Goal: Use online tool/utility: Utilize a website feature to perform a specific function

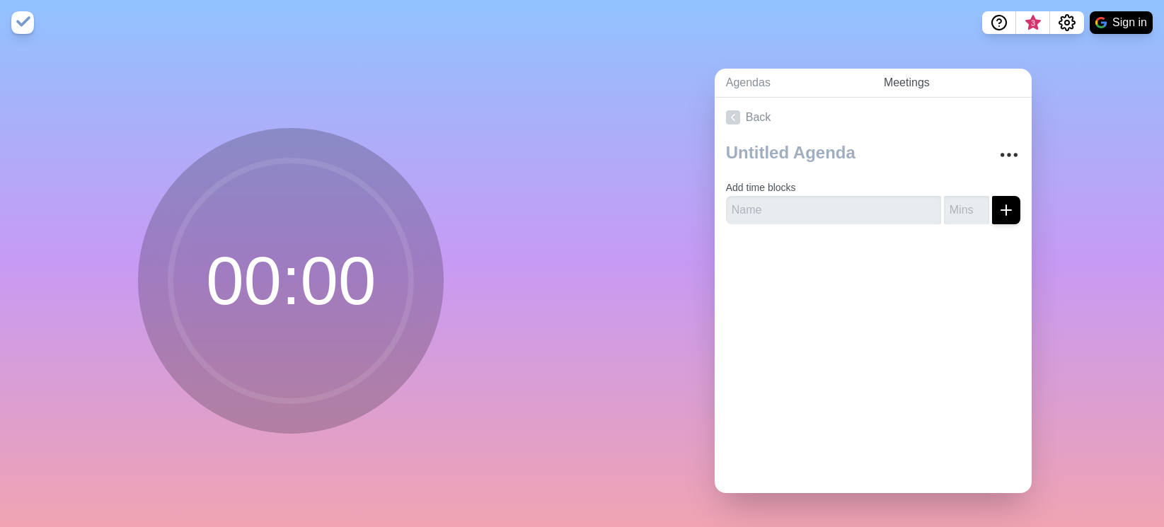
click at [899, 85] on link "Meetings" at bounding box center [952, 83] width 159 height 29
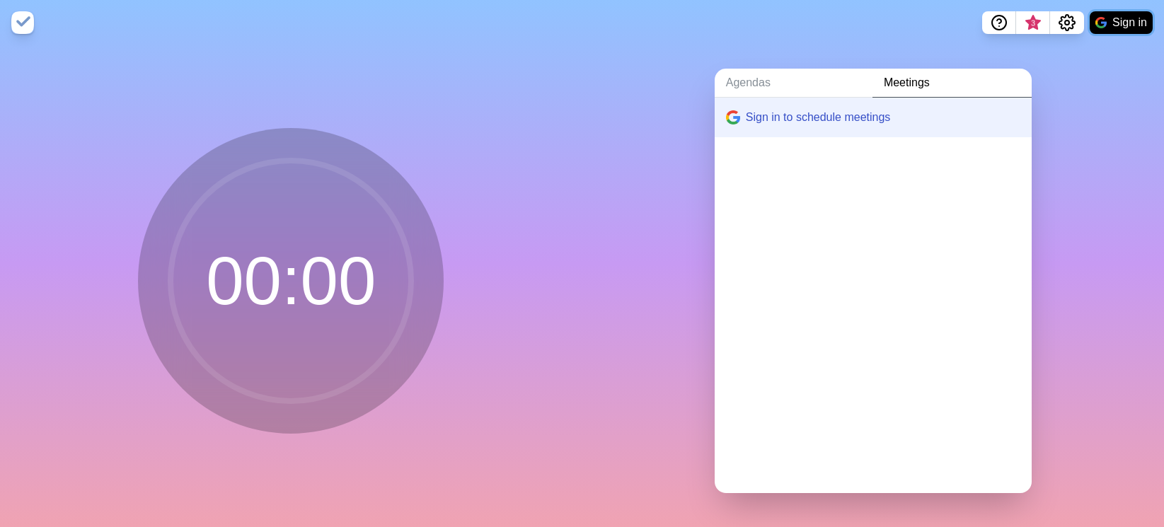
click at [1134, 25] on button "Sign in" at bounding box center [1121, 22] width 63 height 23
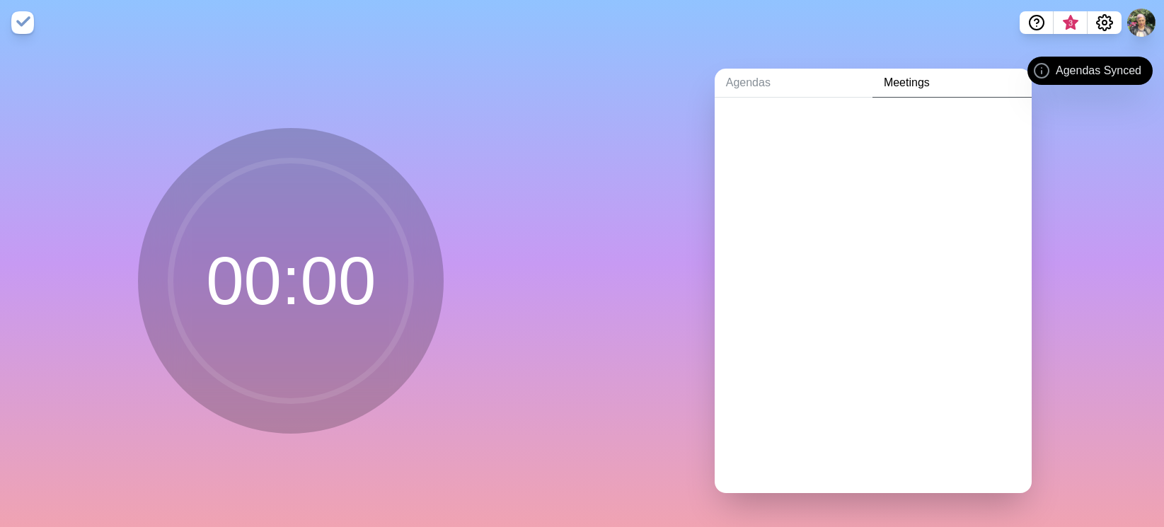
click at [922, 85] on link "Meetings" at bounding box center [952, 83] width 159 height 29
click at [764, 79] on link "Agendas" at bounding box center [794, 83] width 158 height 29
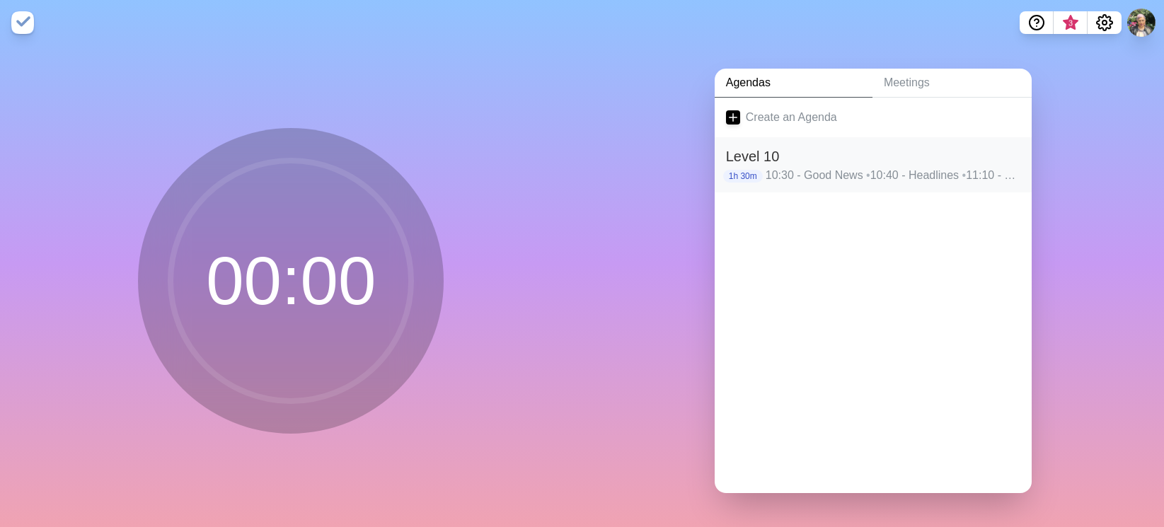
click at [837, 146] on h2 "Level 10" at bounding box center [873, 156] width 294 height 21
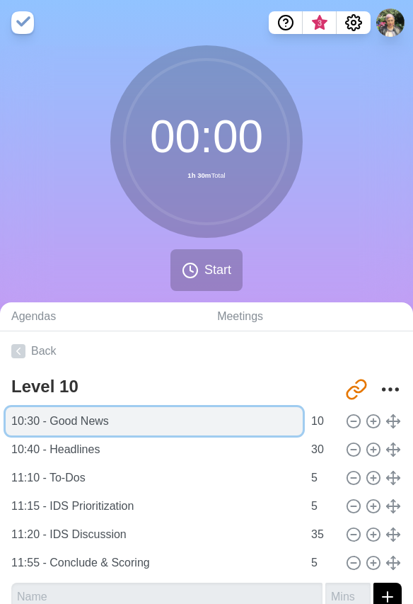
click at [165, 420] on input "10:30 - Good News" at bounding box center [154, 421] width 297 height 28
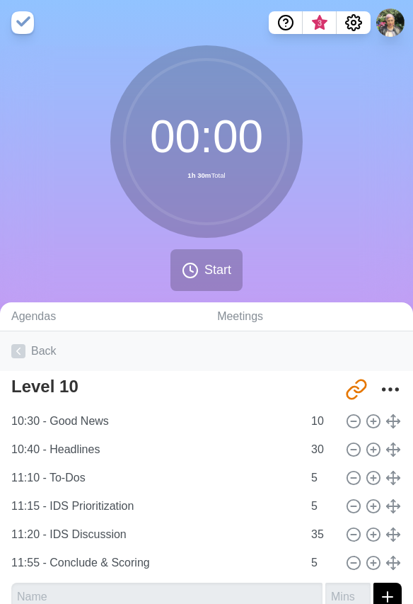
click at [280, 368] on link "Back" at bounding box center [206, 351] width 413 height 40
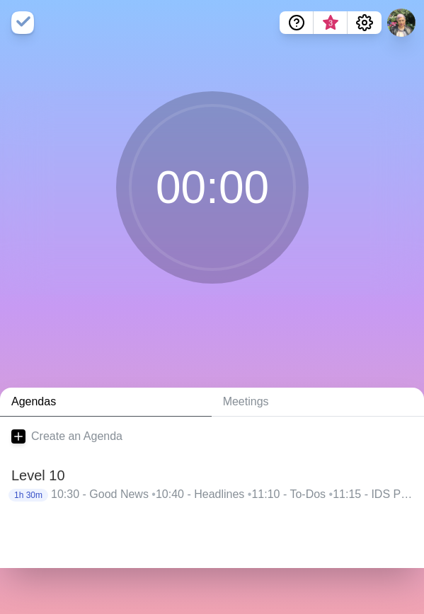
click at [232, 185] on circle at bounding box center [212, 187] width 164 height 164
click at [88, 488] on p "10:30 - Good News • 10:40 - Headlines • 11:10 - To-Dos • 11:15 - IDS Prioritiza…" at bounding box center [232, 494] width 362 height 17
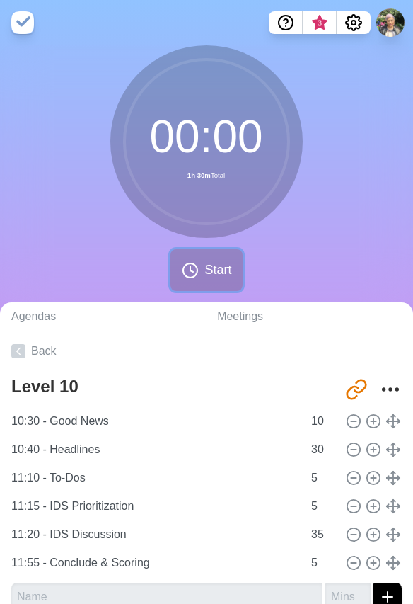
click at [205, 262] on span "Start" at bounding box center [218, 269] width 27 height 19
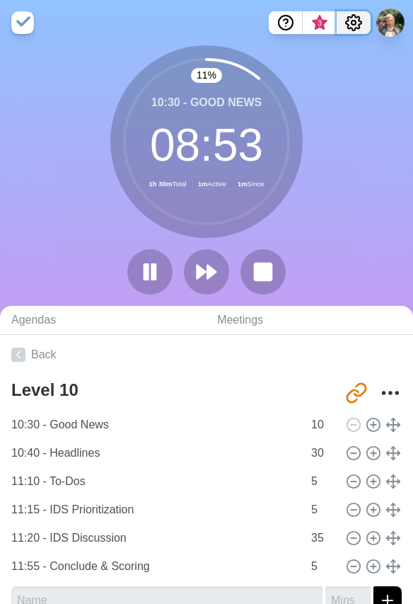
click at [355, 24] on circle "Settings" at bounding box center [354, 23] width 4 height 4
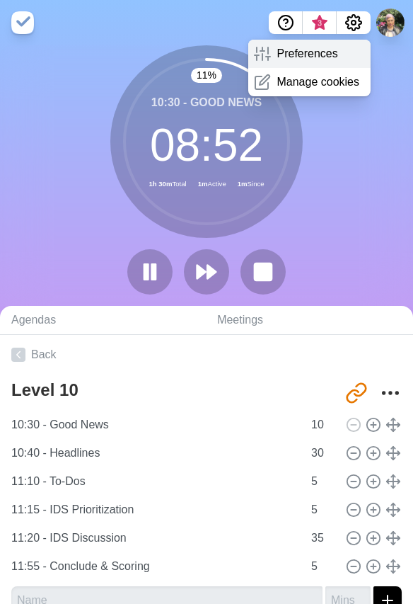
click at [317, 57] on p "Preferences" at bounding box center [307, 53] width 61 height 17
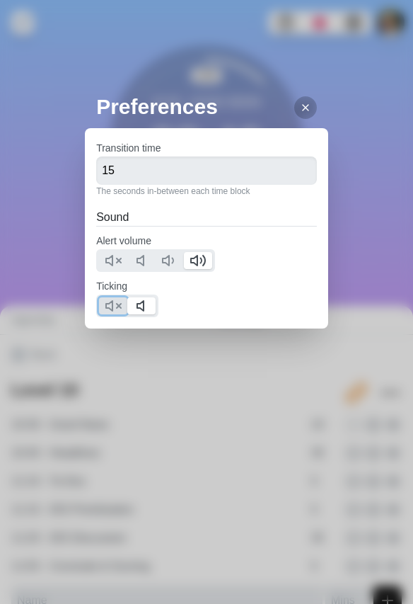
click at [118, 306] on icon at bounding box center [113, 305] width 17 height 17
click at [144, 260] on polygon at bounding box center [140, 260] width 6 height 10
click at [300, 108] on icon at bounding box center [305, 107] width 11 height 11
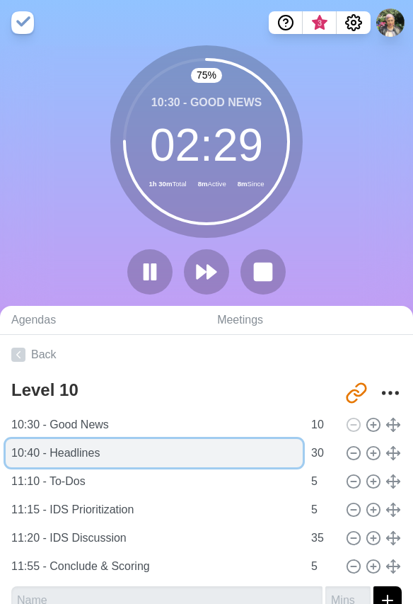
click at [98, 454] on input "10:40 - Headlines" at bounding box center [154, 453] width 297 height 28
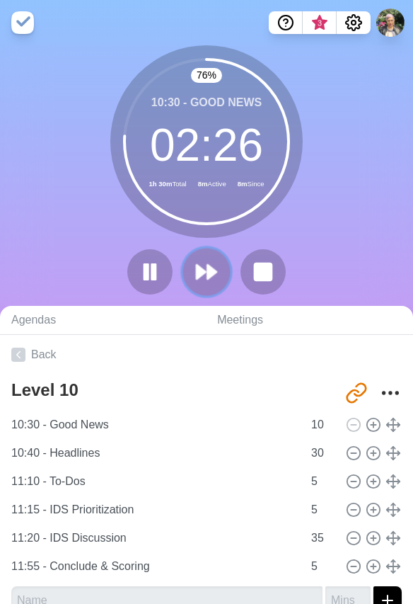
click at [203, 267] on icon at bounding box center [207, 272] width 24 height 24
